Goal: Task Accomplishment & Management: Manage account settings

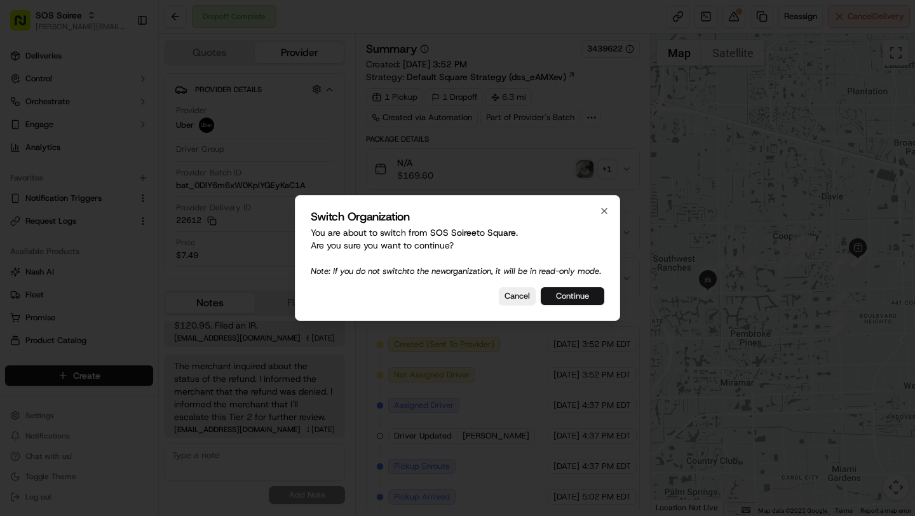
click at [570, 301] on button "Continue" at bounding box center [573, 296] width 64 height 18
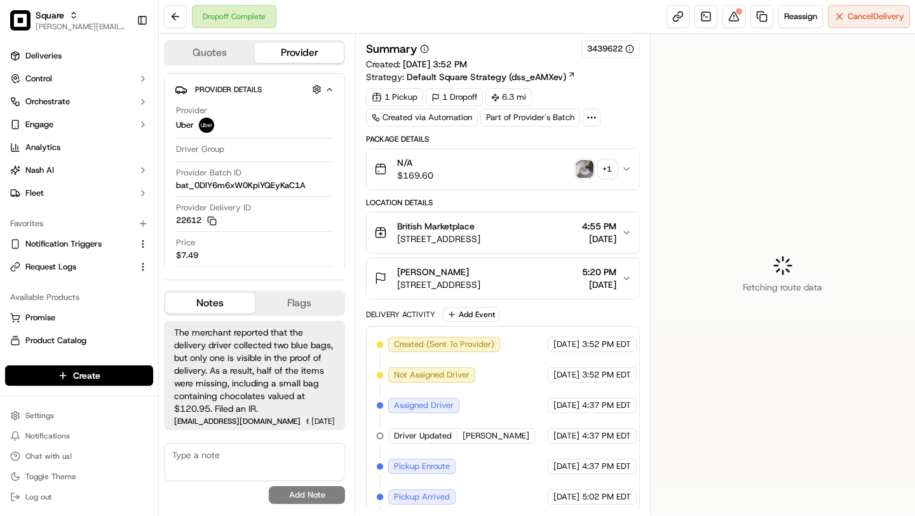
scroll to position [83, 0]
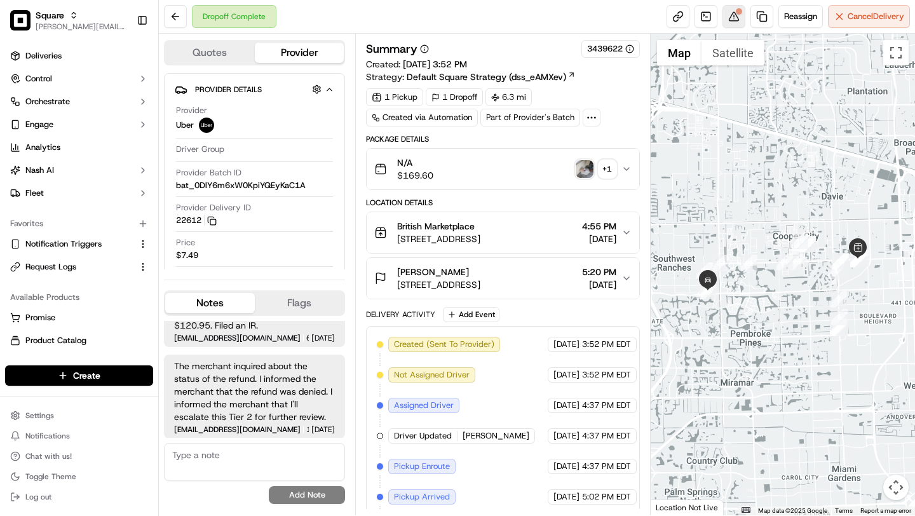
click at [740, 23] on button at bounding box center [734, 16] width 23 height 23
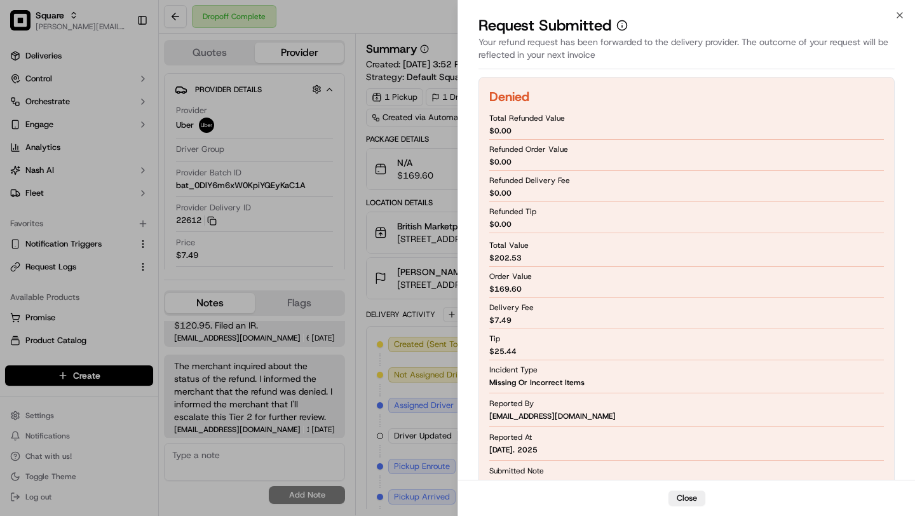
scroll to position [99, 0]
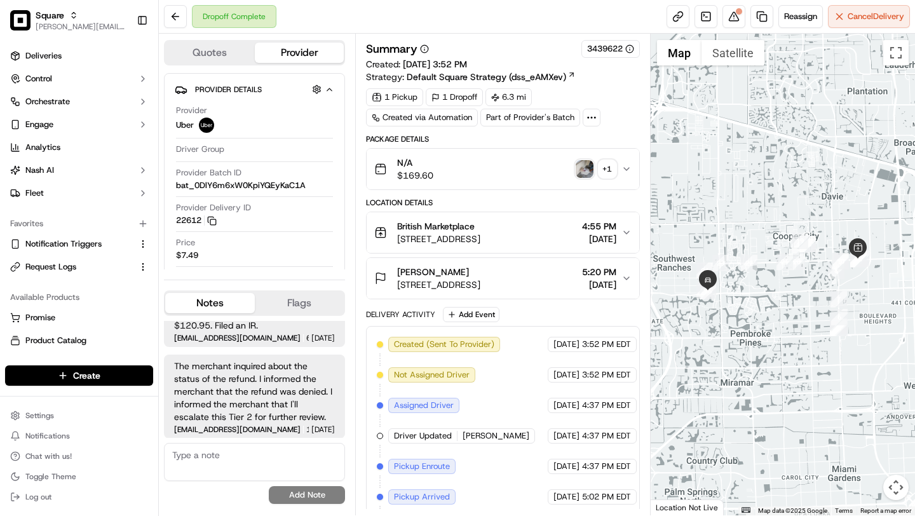
click at [586, 167] on img "button" at bounding box center [585, 169] width 18 height 18
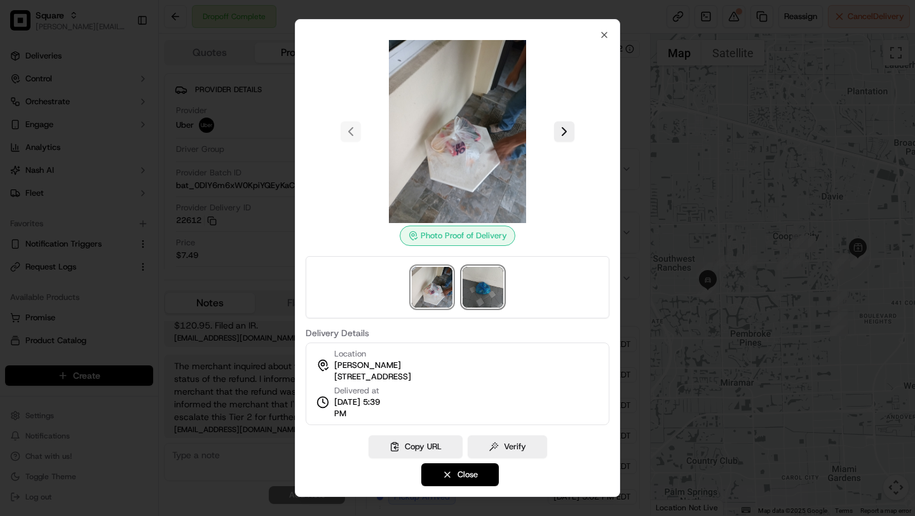
click at [475, 280] on img at bounding box center [483, 287] width 41 height 41
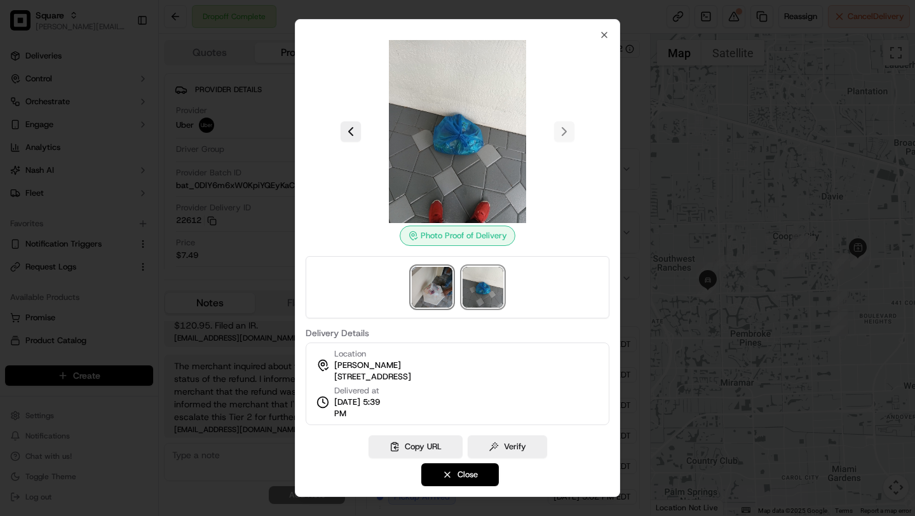
click at [444, 283] on img at bounding box center [432, 287] width 41 height 41
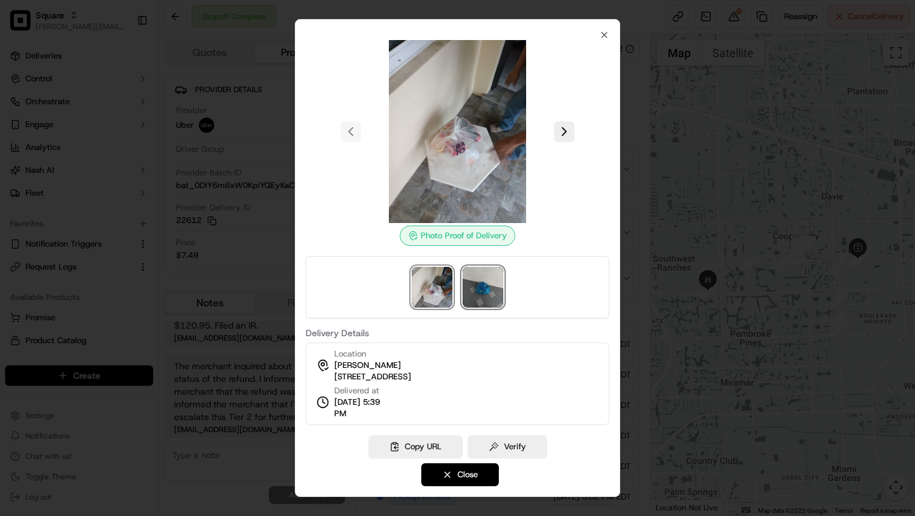
click at [480, 289] on img at bounding box center [483, 287] width 41 height 41
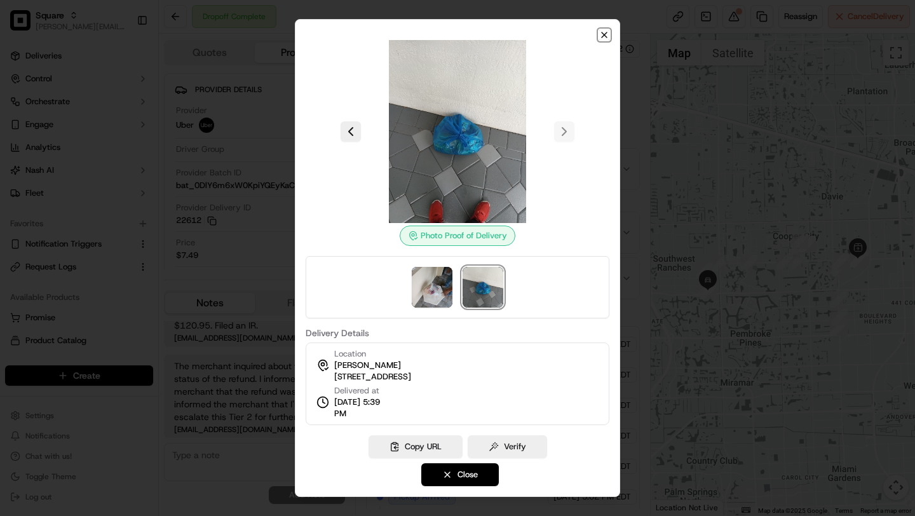
click at [604, 31] on icon "button" at bounding box center [604, 35] width 10 height 10
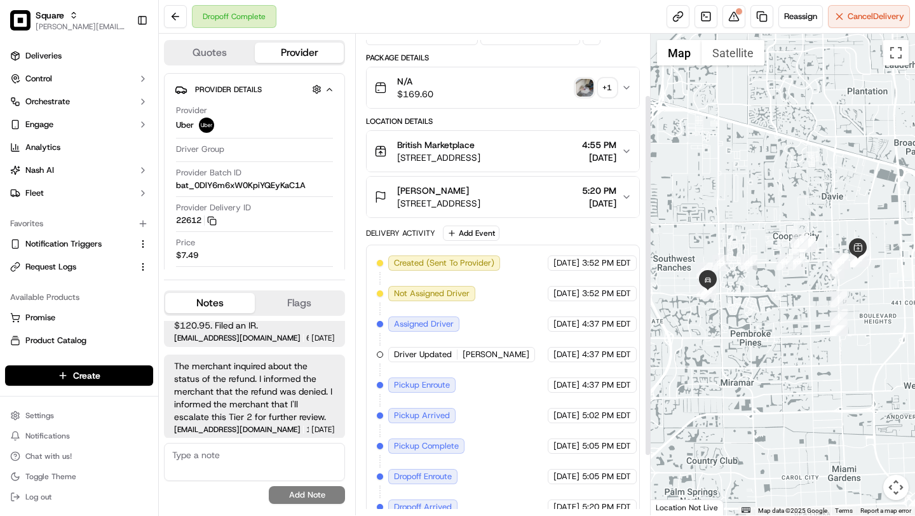
scroll to position [160, 0]
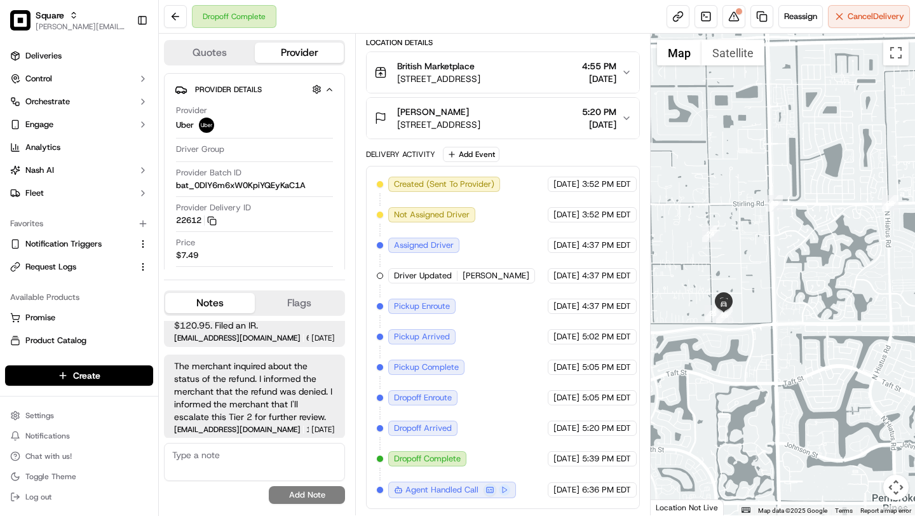
drag, startPoint x: 725, startPoint y: 257, endPoint x: 725, endPoint y: 346, distance: 89.0
click at [725, 346] on div at bounding box center [783, 275] width 265 height 482
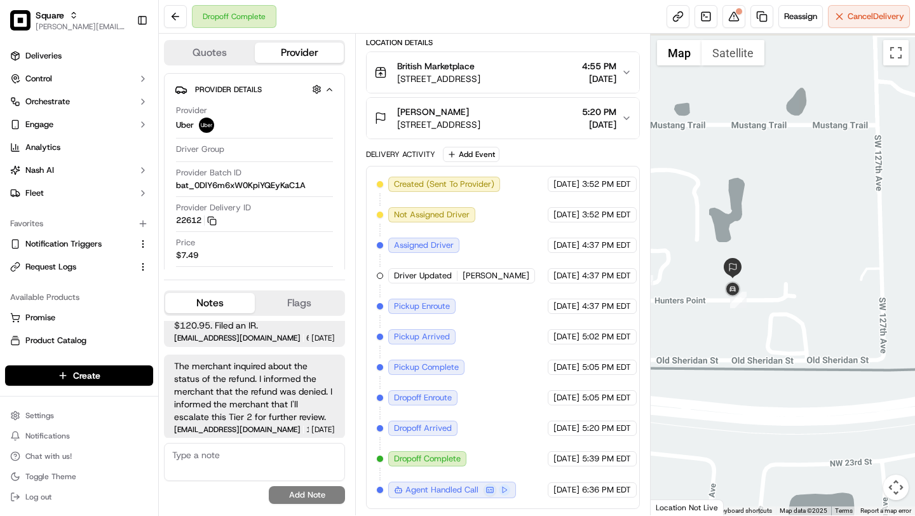
drag, startPoint x: 729, startPoint y: 248, endPoint x: 737, endPoint y: 376, distance: 128.0
click at [737, 377] on div at bounding box center [783, 275] width 265 height 482
